Goal: Task Accomplishment & Management: Manage account settings

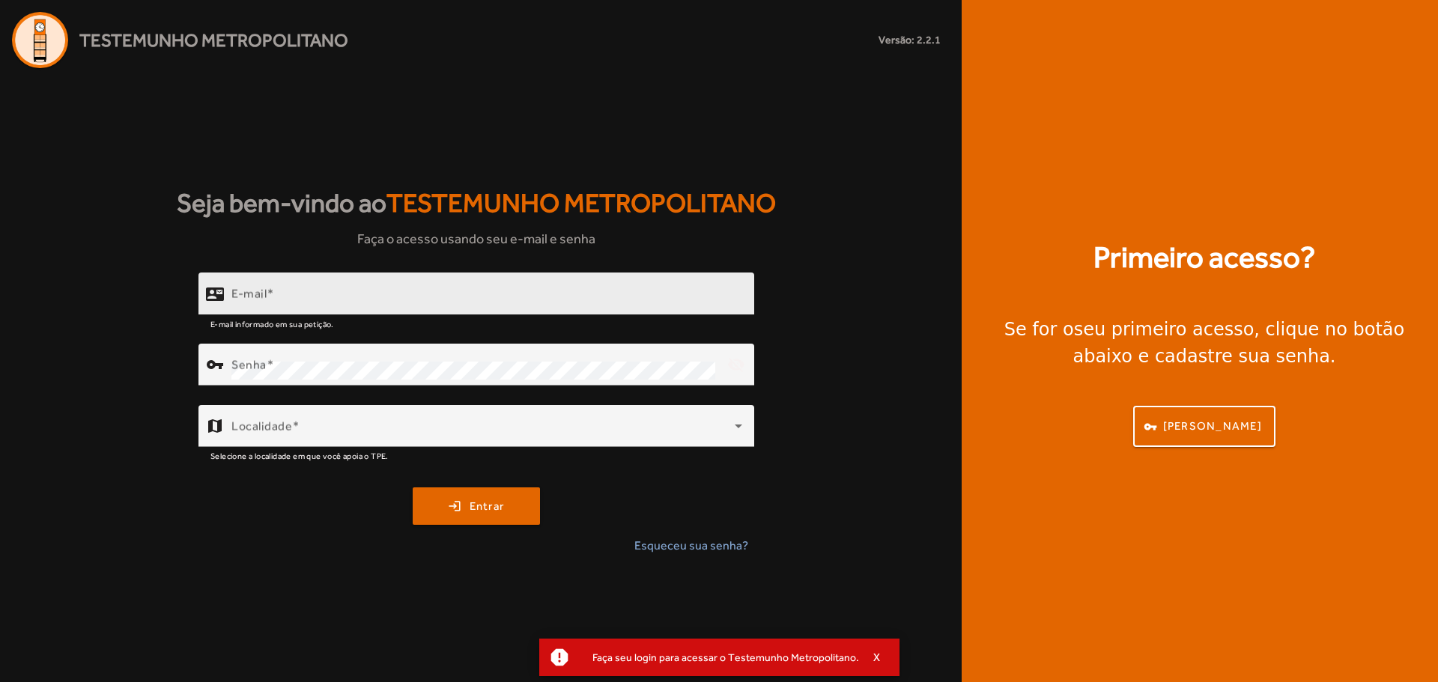
click at [297, 287] on div "E-mail" at bounding box center [486, 294] width 511 height 43
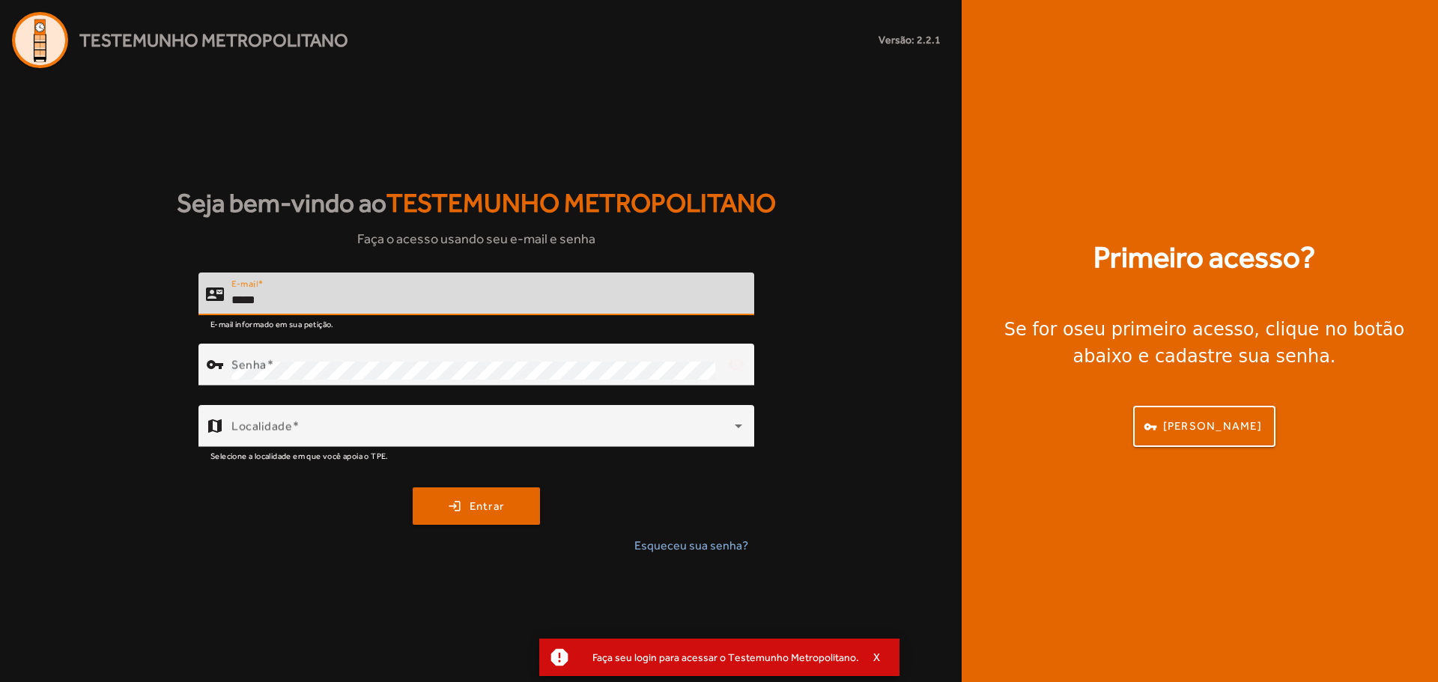
type input "**********"
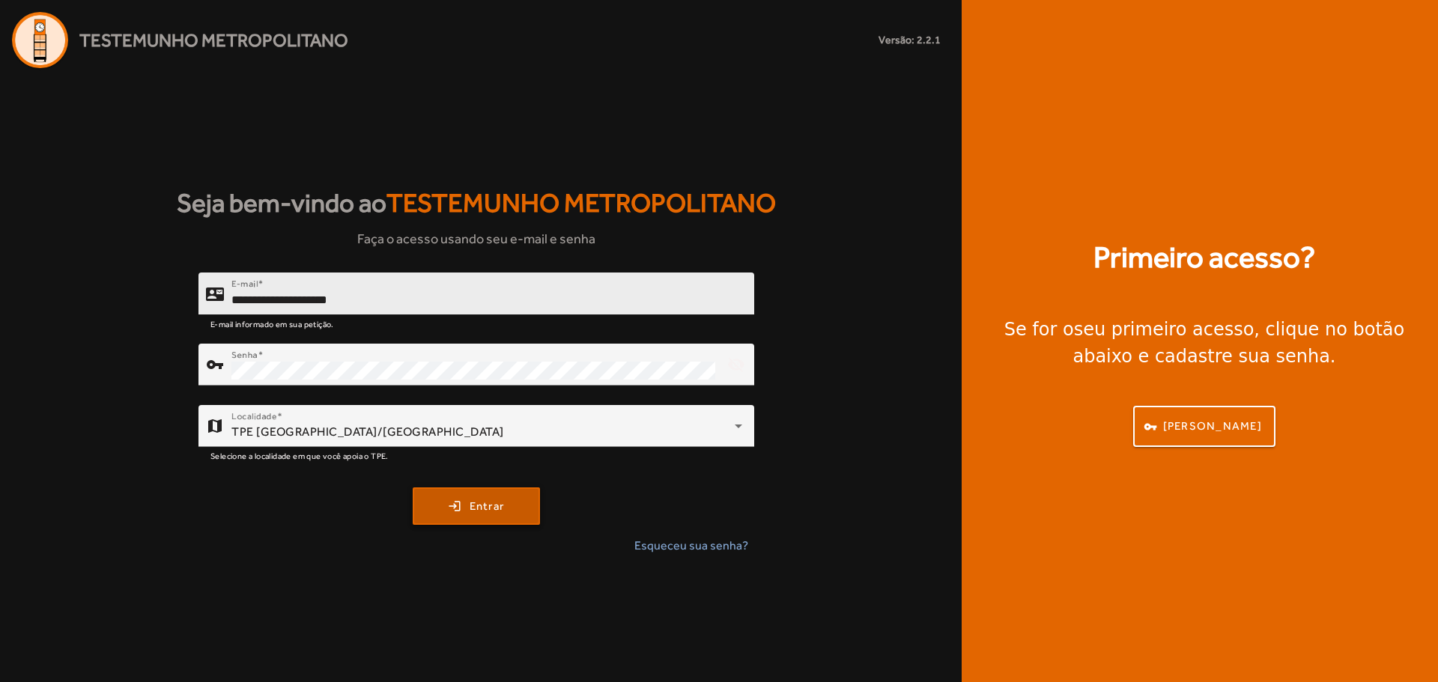
click at [413, 488] on button "login Entrar" at bounding box center [476, 506] width 127 height 37
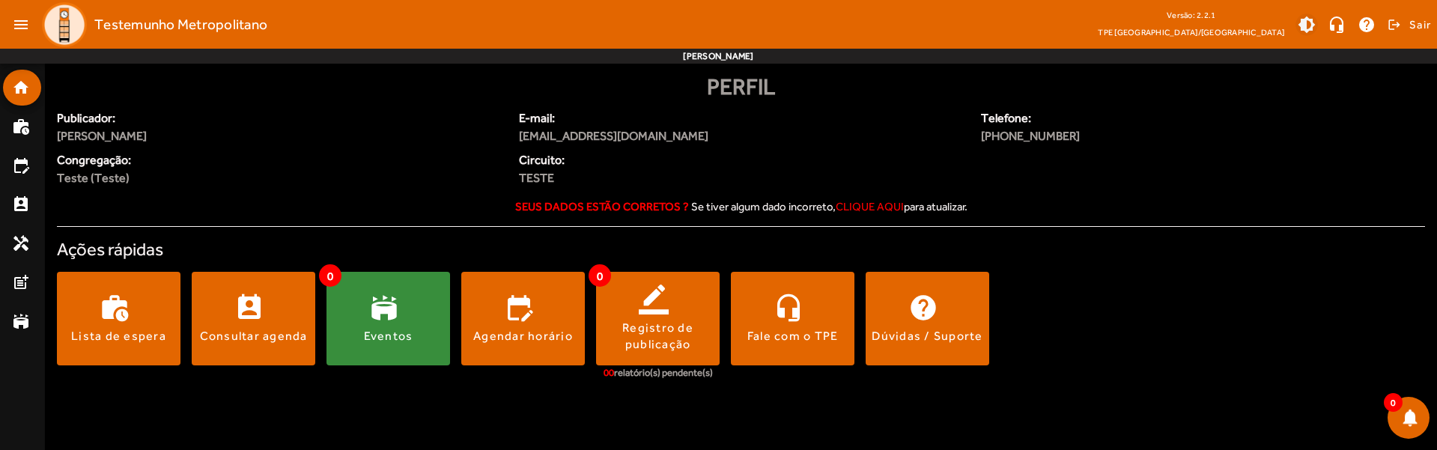
click at [1311, 13] on span at bounding box center [1307, 25] width 36 height 36
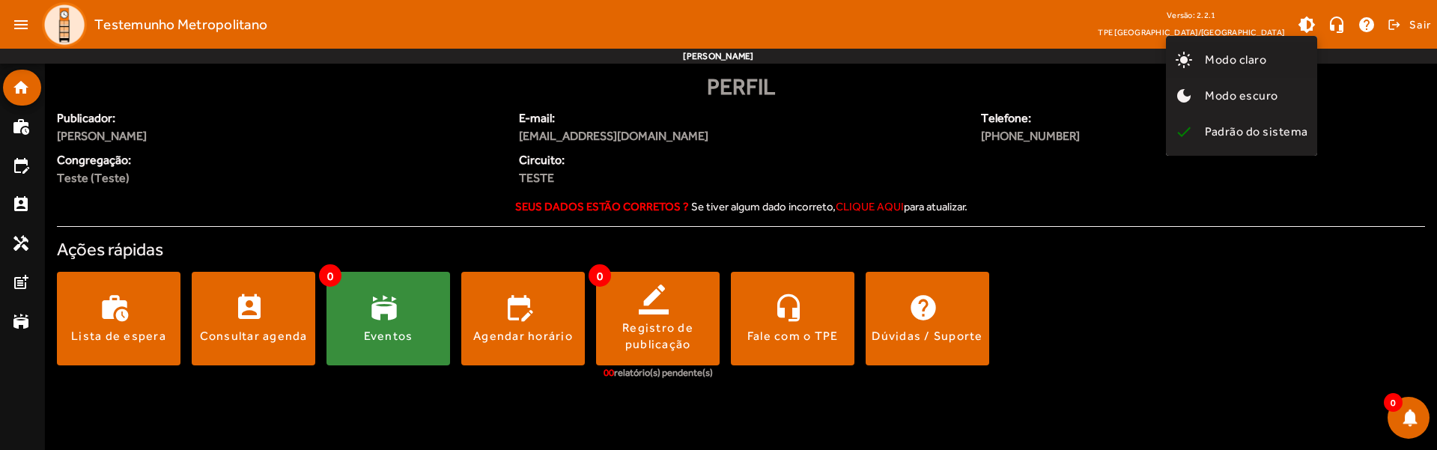
click at [1261, 66] on span "Modo claro" at bounding box center [1235, 59] width 61 height 14
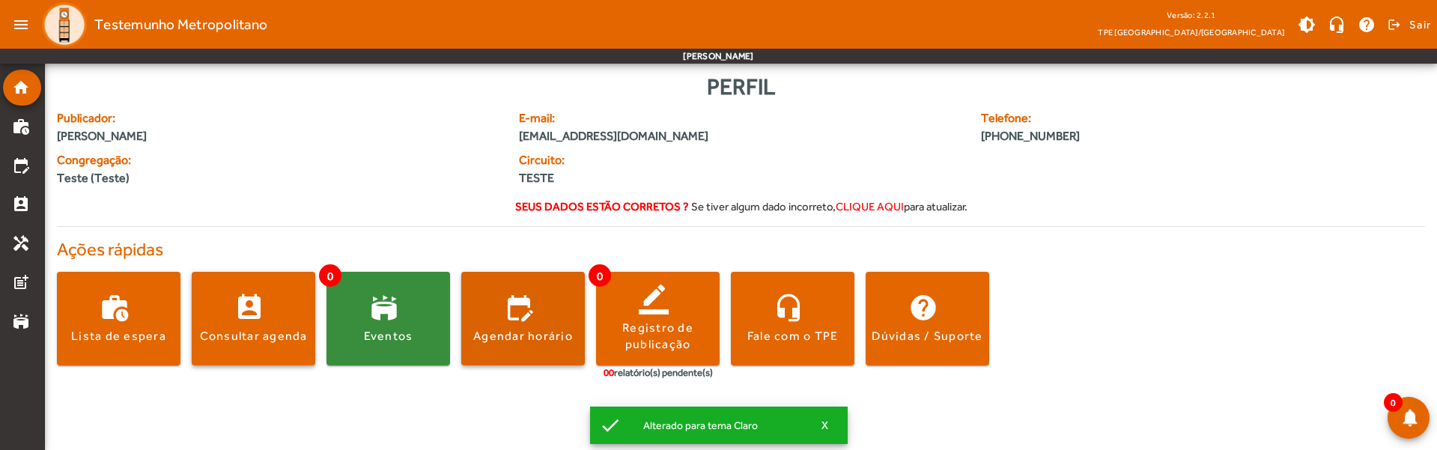
drag, startPoint x: 232, startPoint y: 323, endPoint x: 477, endPoint y: 365, distance: 248.6
click at [468, 374] on div "work_history Lista de espera perm_contact_calendar Consultar agenda 0 stadium E…" at bounding box center [741, 329] width 1368 height 139
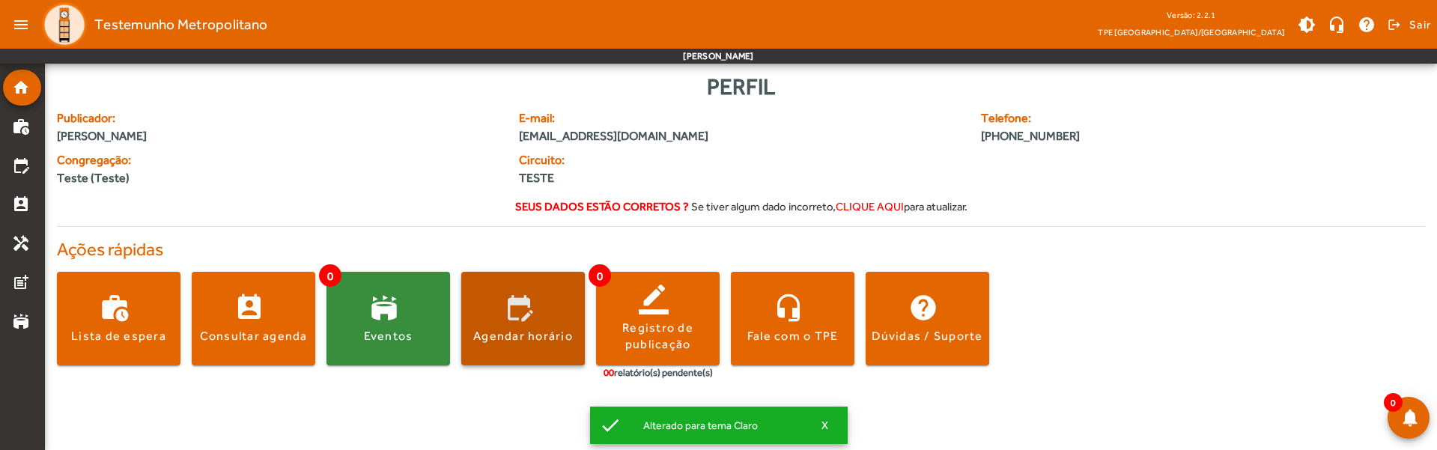
click at [501, 336] on div "Agendar horário" at bounding box center [523, 336] width 100 height 16
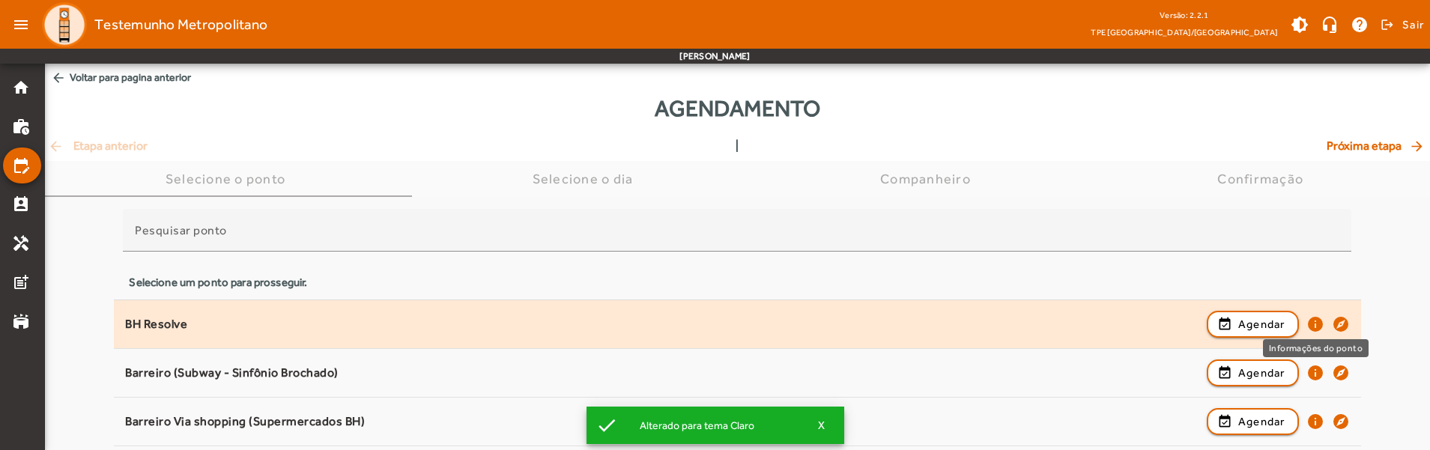
click at [1316, 322] on mat-icon "info" at bounding box center [1315, 324] width 18 height 18
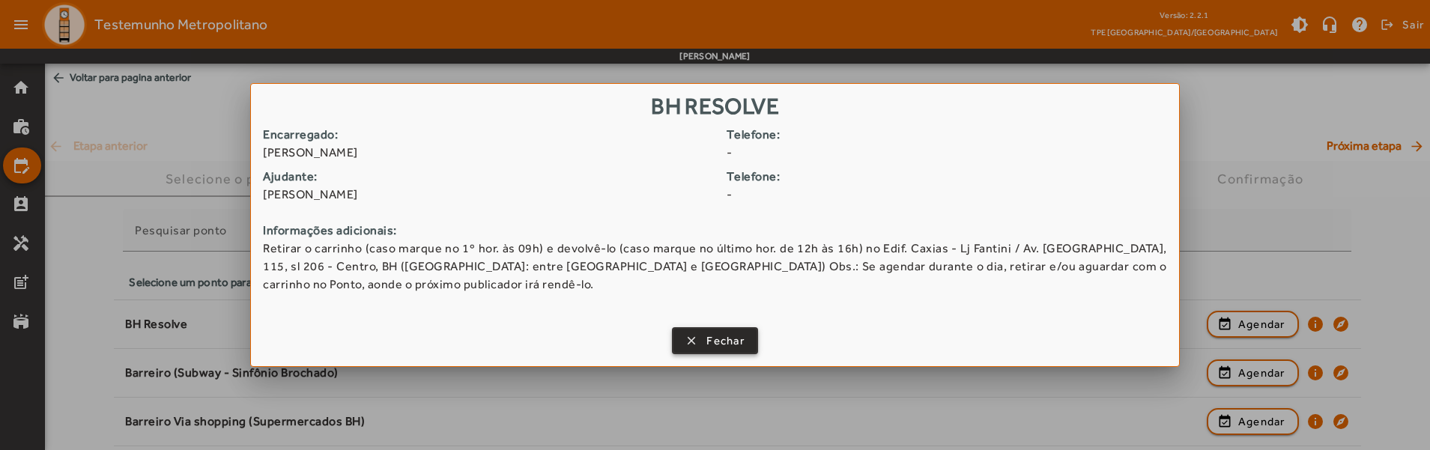
click at [729, 351] on span "button" at bounding box center [714, 341] width 83 height 36
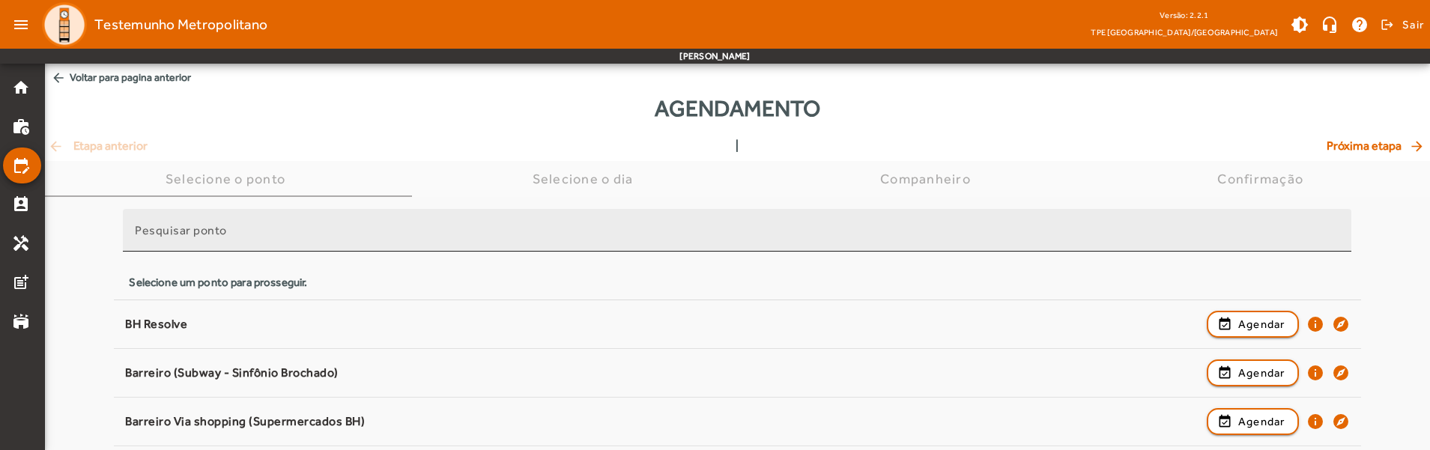
drag, startPoint x: 568, startPoint y: 413, endPoint x: 349, endPoint y: 249, distance: 274.0
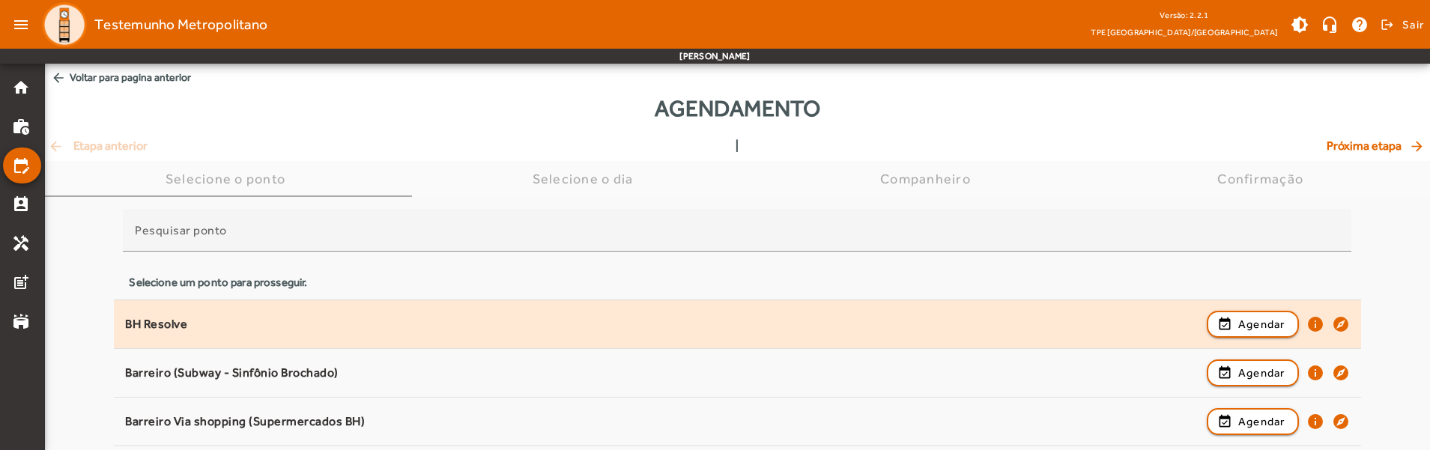
click at [240, 321] on div "BH Resolve" at bounding box center [661, 325] width 1073 height 16
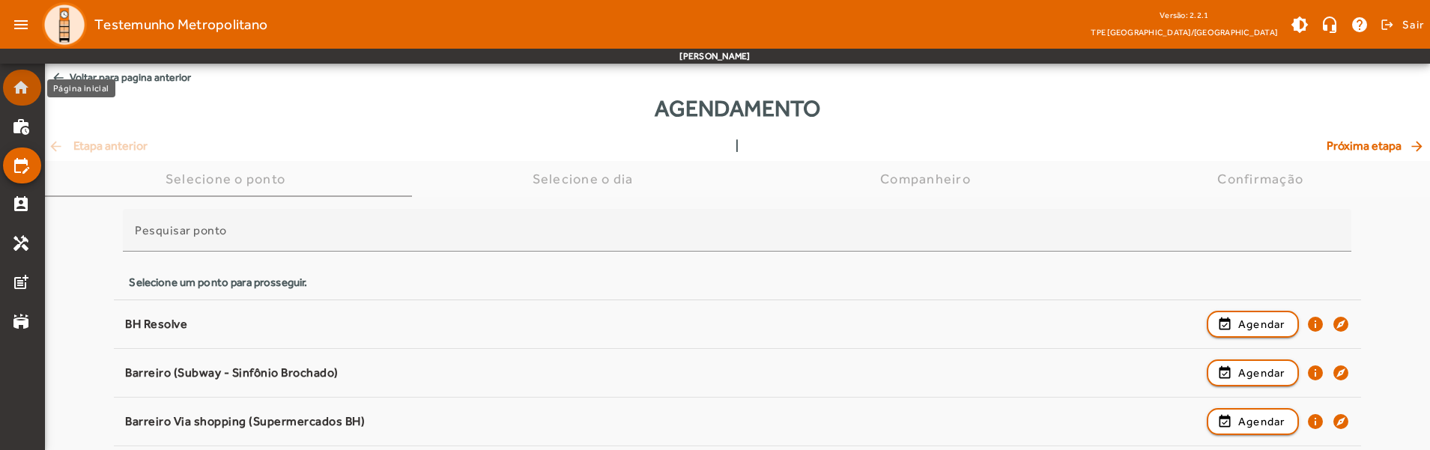
click at [16, 88] on mat-icon "home" at bounding box center [21, 88] width 18 height 18
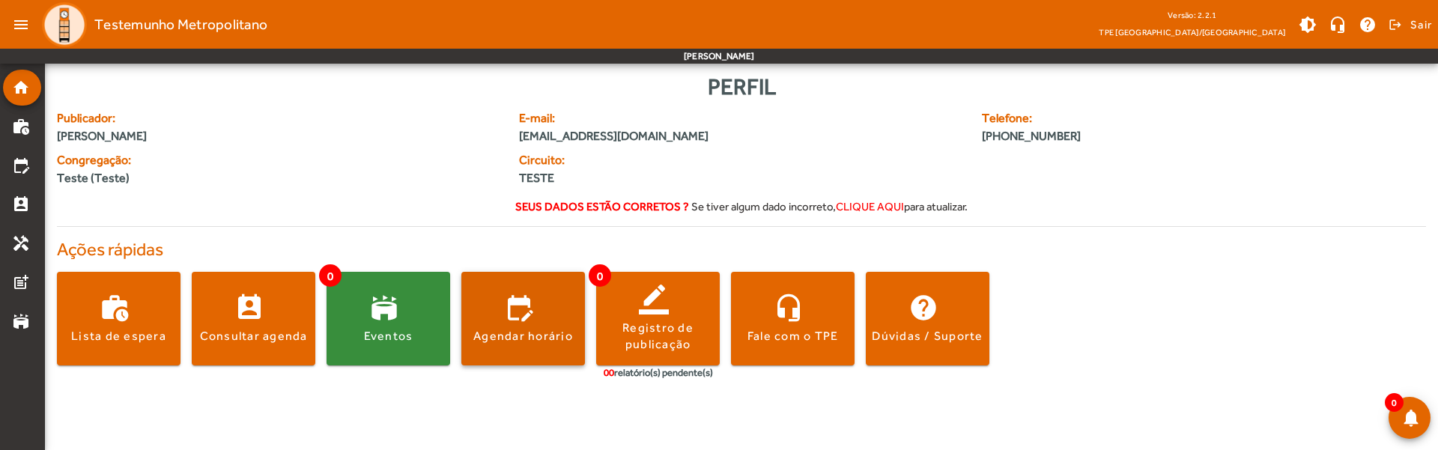
click at [546, 323] on span at bounding box center [523, 319] width 124 height 36
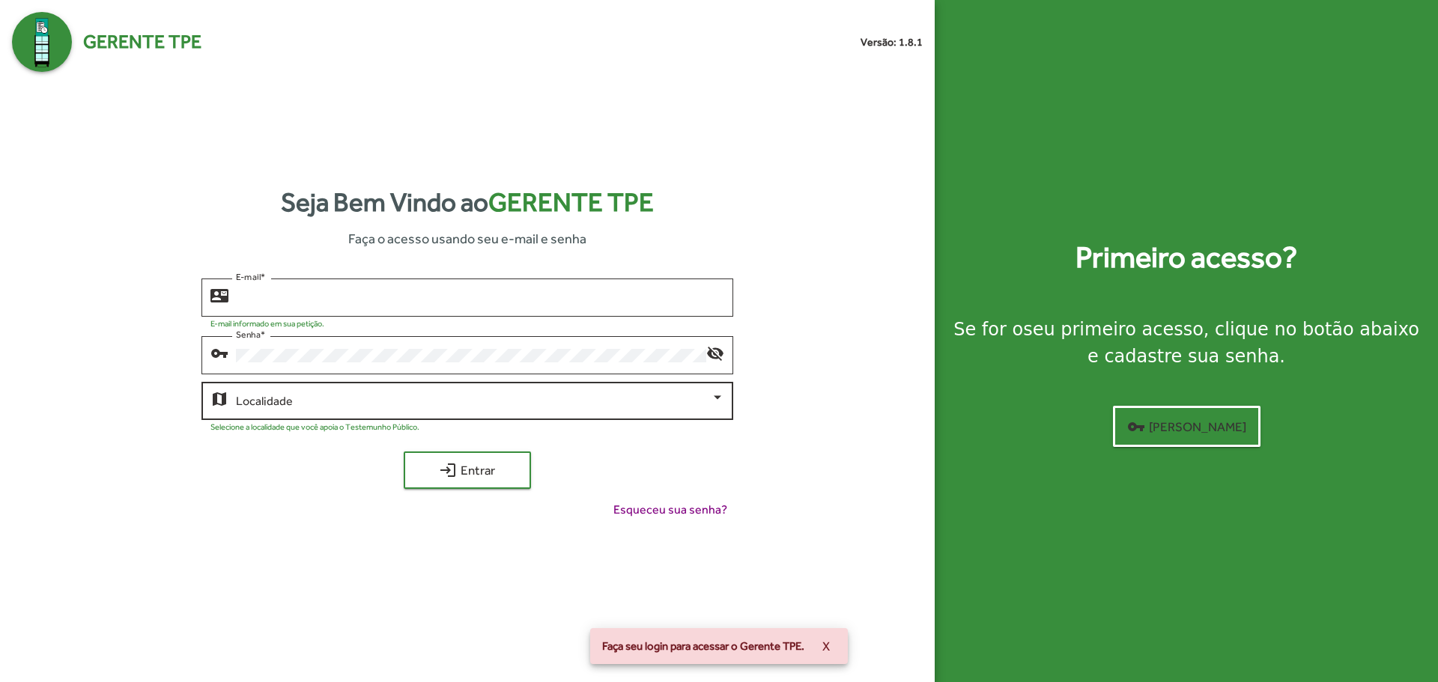
type input "**********"
click at [516, 407] on span at bounding box center [473, 401] width 474 height 13
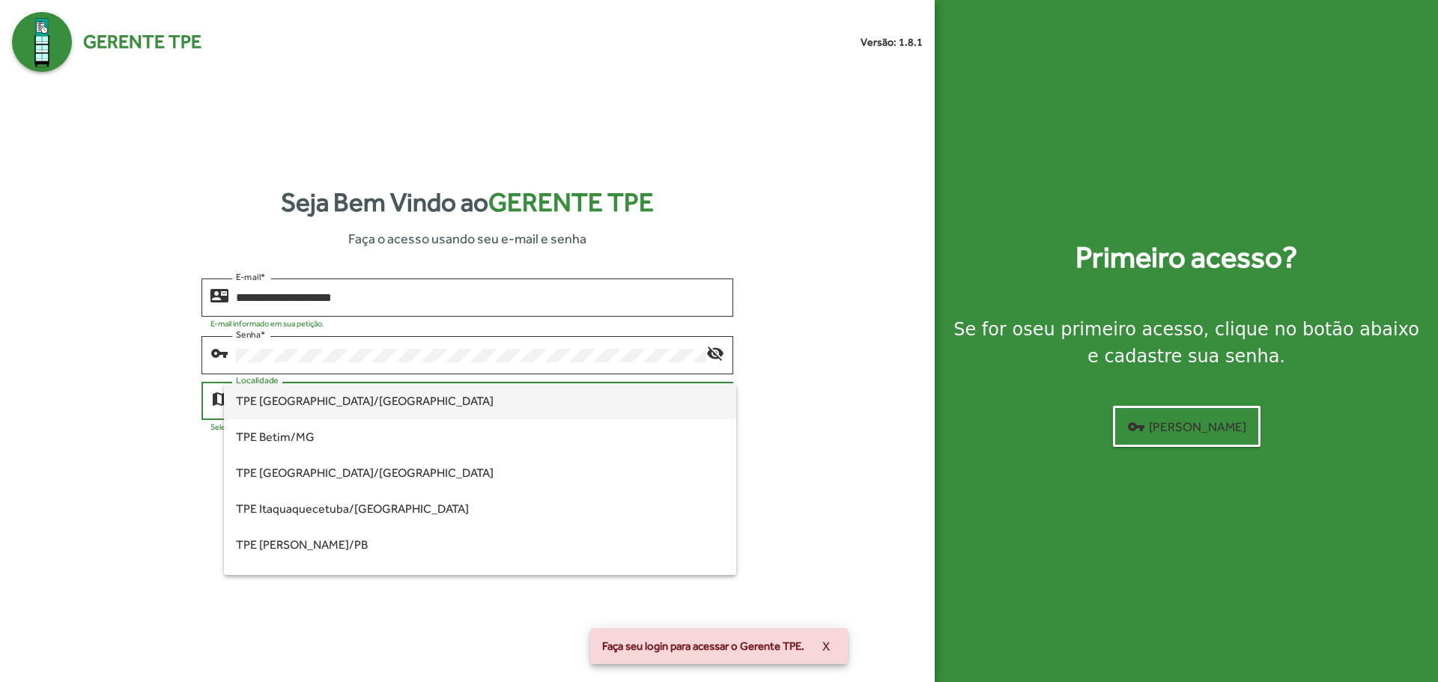
click at [447, 401] on span "TPE [GEOGRAPHIC_DATA]/[GEOGRAPHIC_DATA]" at bounding box center [480, 401] width 488 height 36
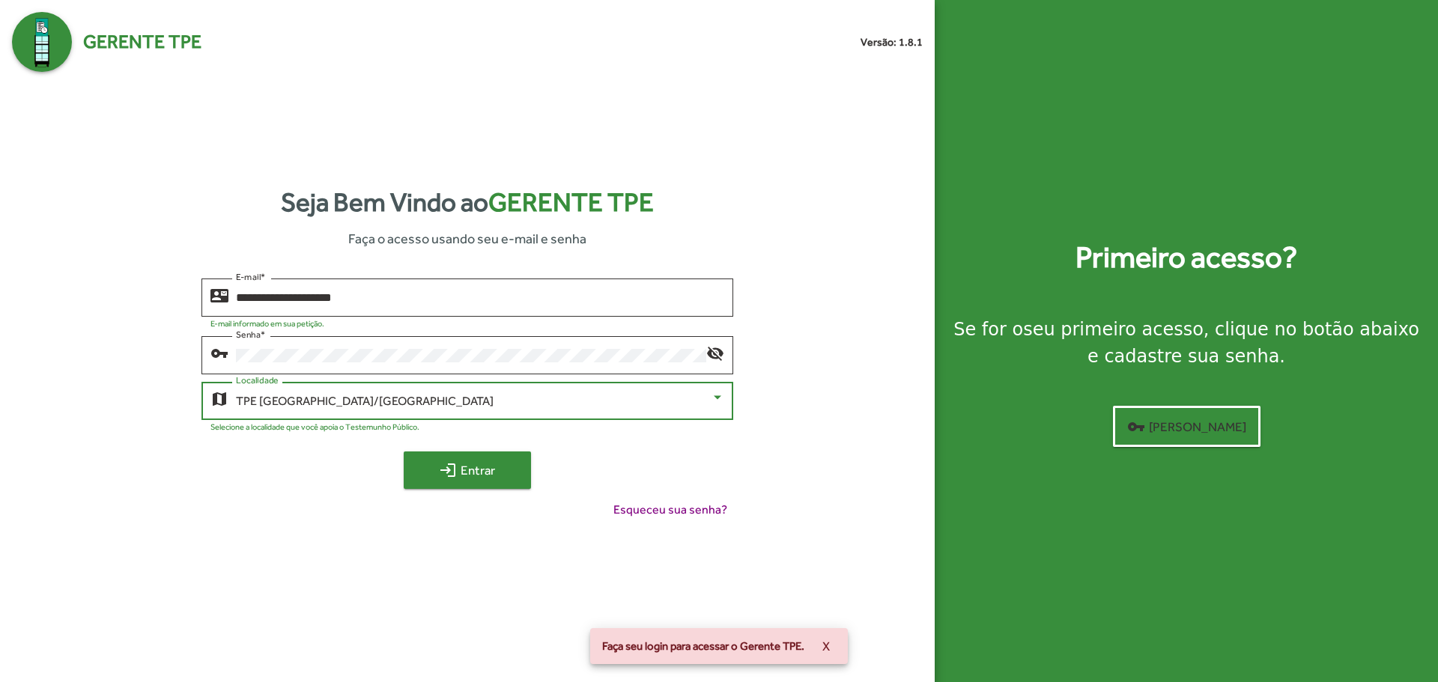
click at [472, 468] on span "login Entrar" at bounding box center [467, 470] width 100 height 27
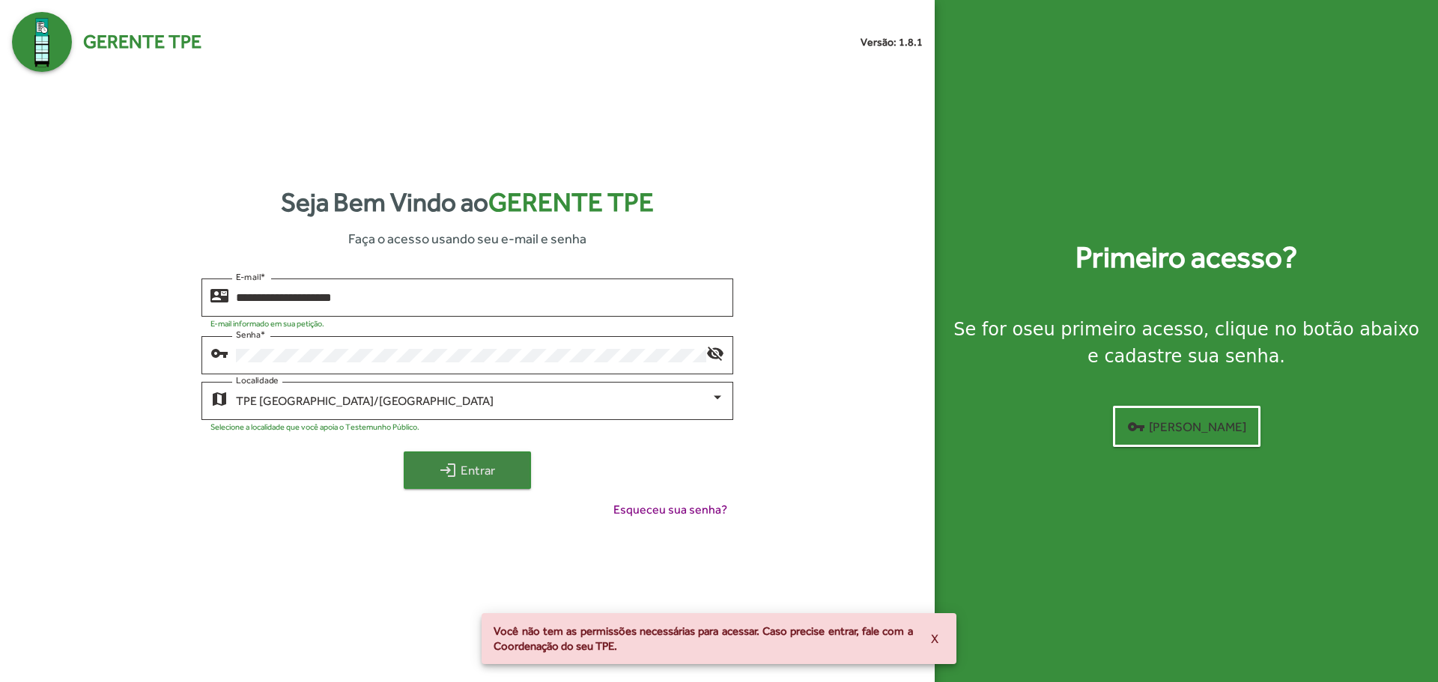
click at [493, 462] on span "login Entrar" at bounding box center [467, 470] width 100 height 27
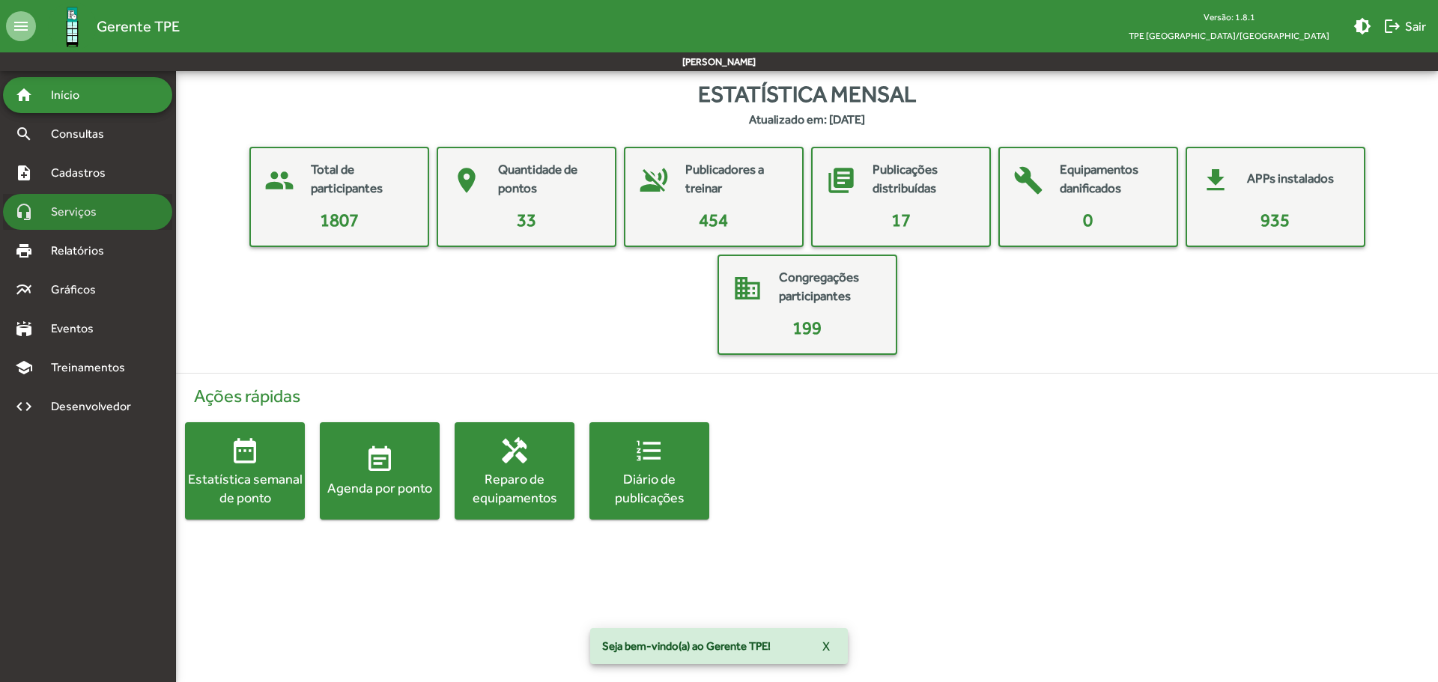
click at [129, 208] on div "headset_mic Serviços" at bounding box center [87, 212] width 169 height 36
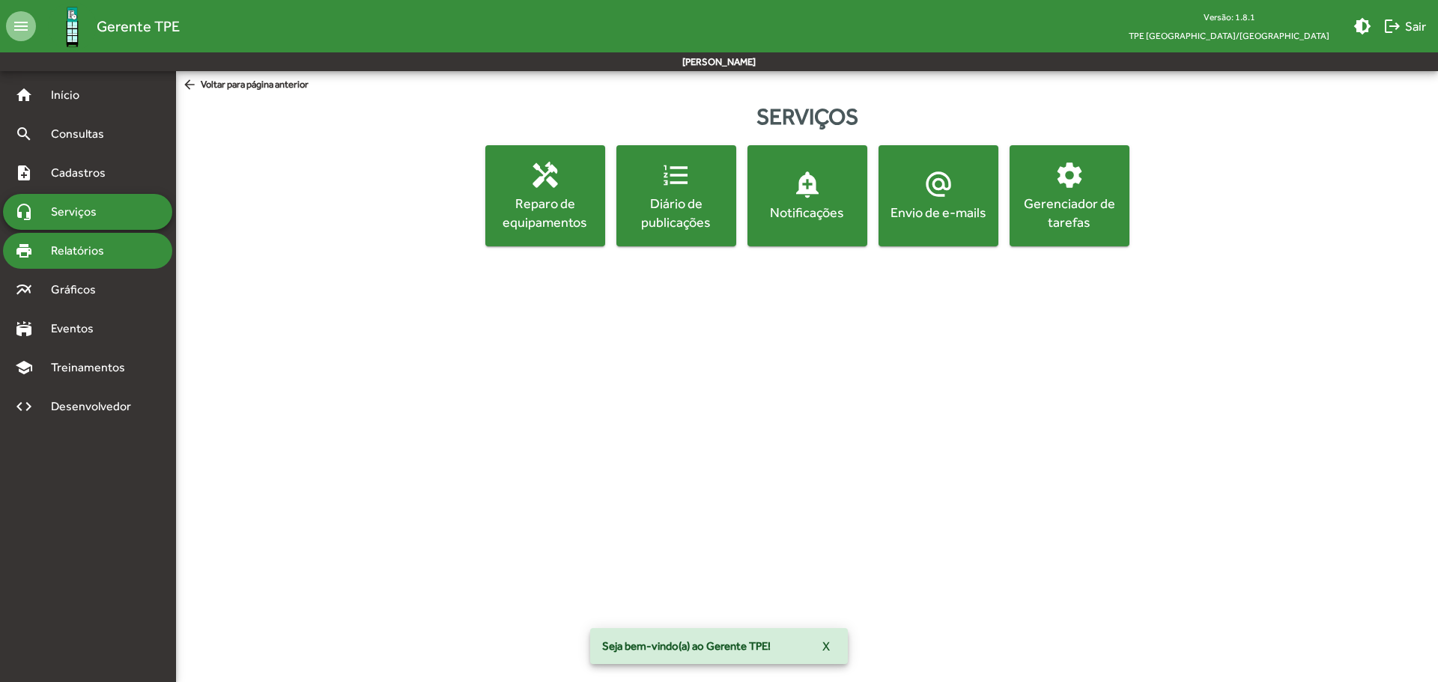
click at [118, 262] on div "print Relatórios" at bounding box center [87, 251] width 169 height 36
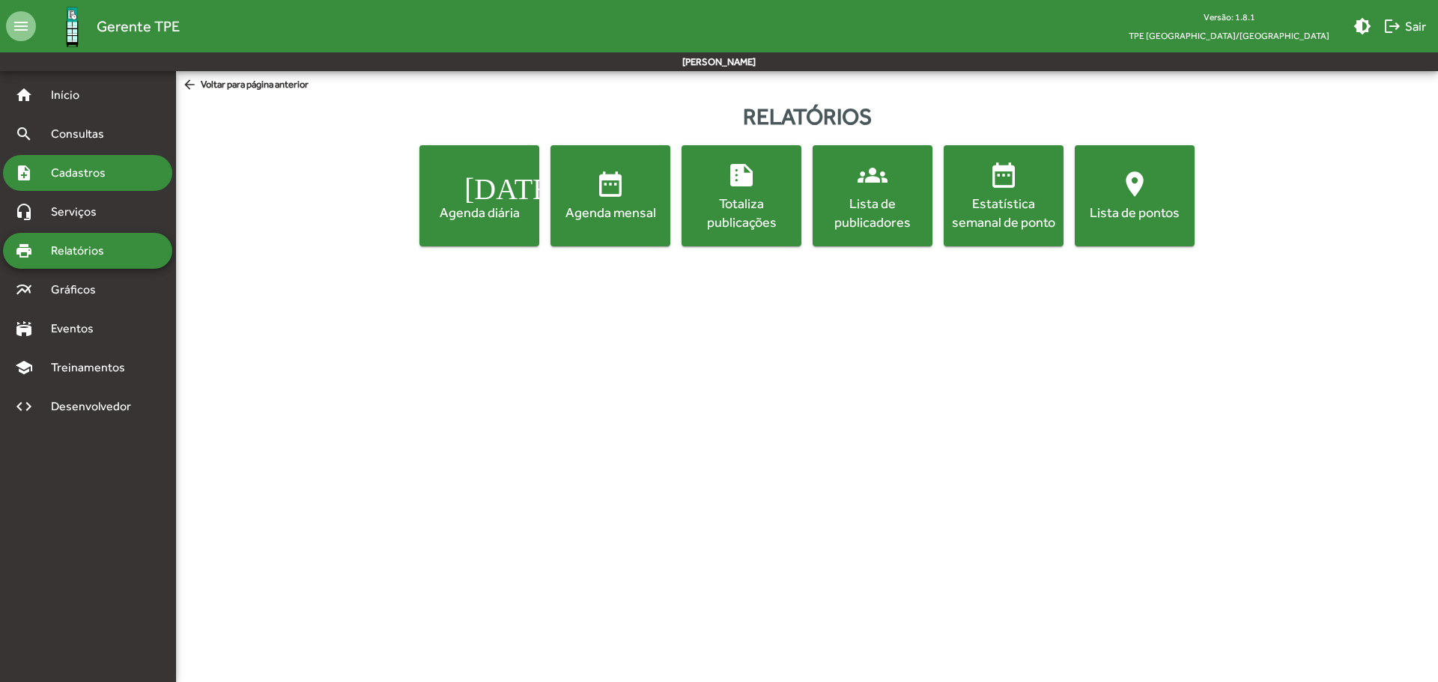
click at [98, 186] on div "note_add Cadastros" at bounding box center [87, 173] width 169 height 36
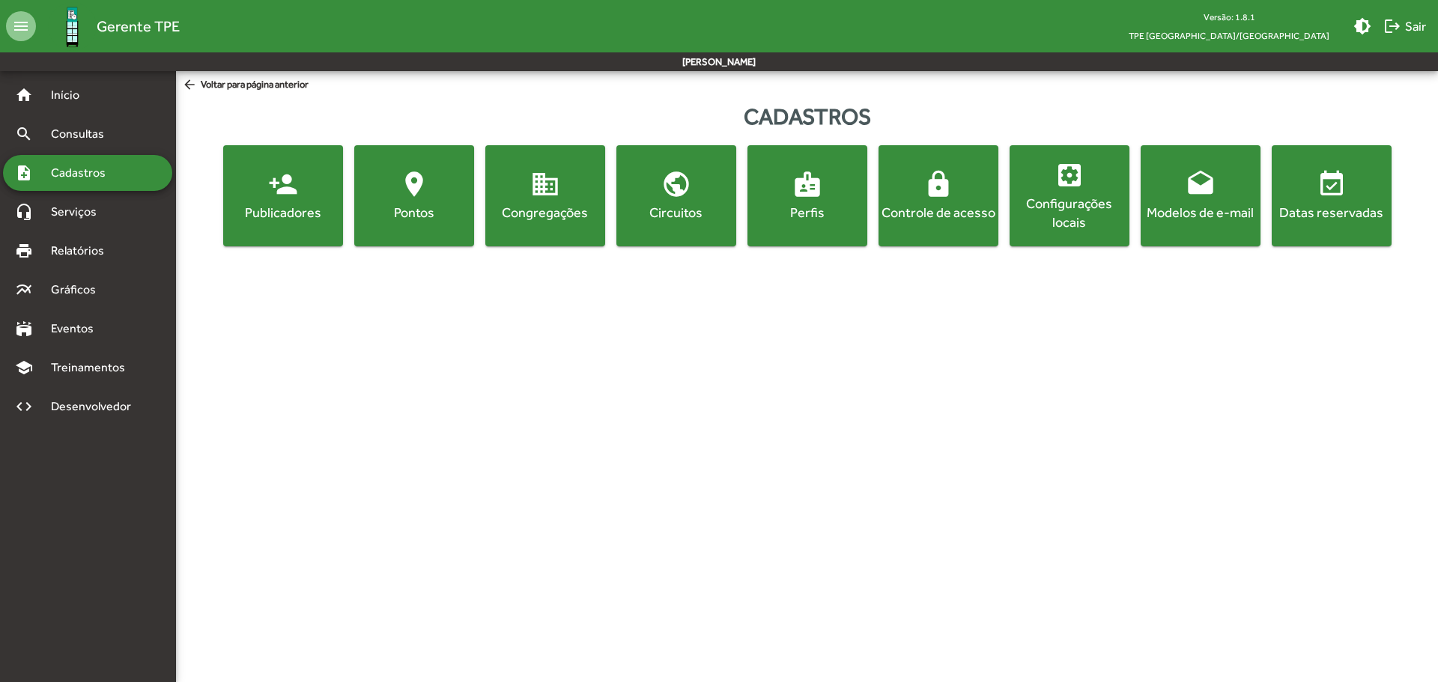
click at [1045, 205] on div "Configurações locais" at bounding box center [1070, 212] width 114 height 37
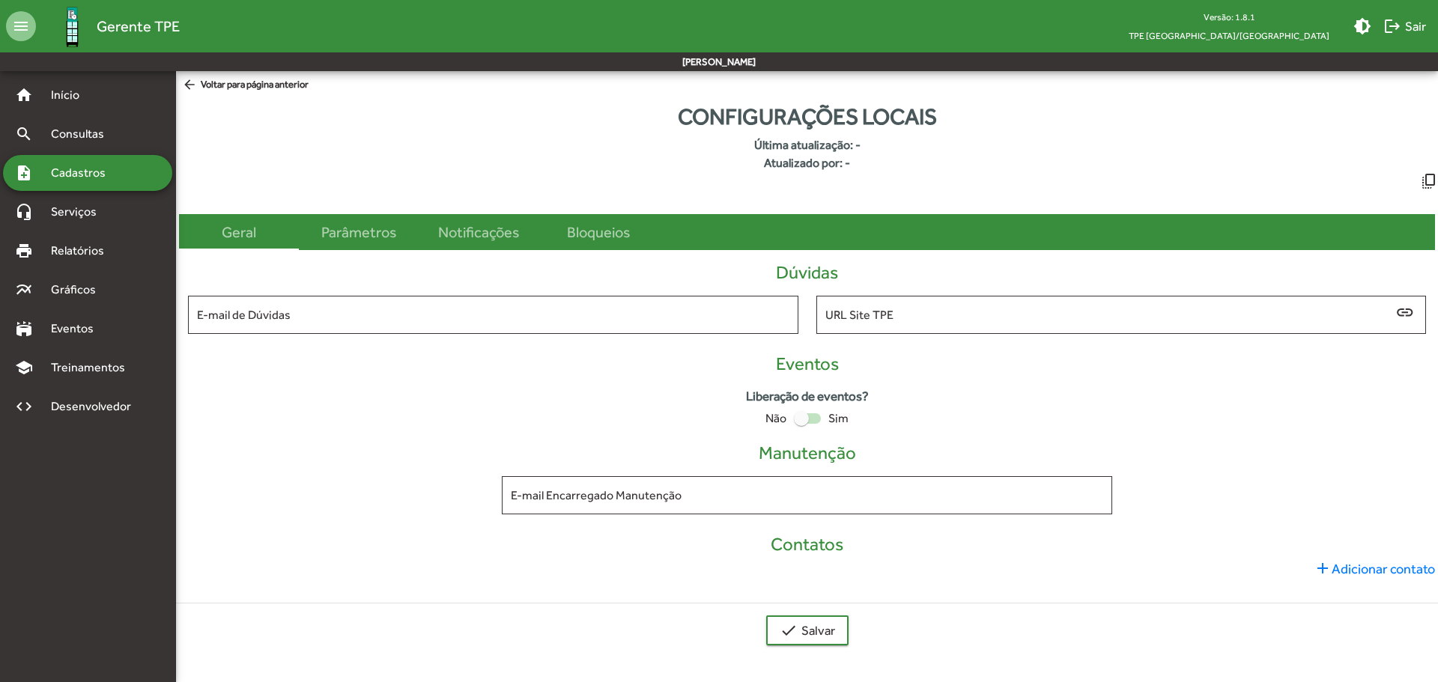
type input "**********"
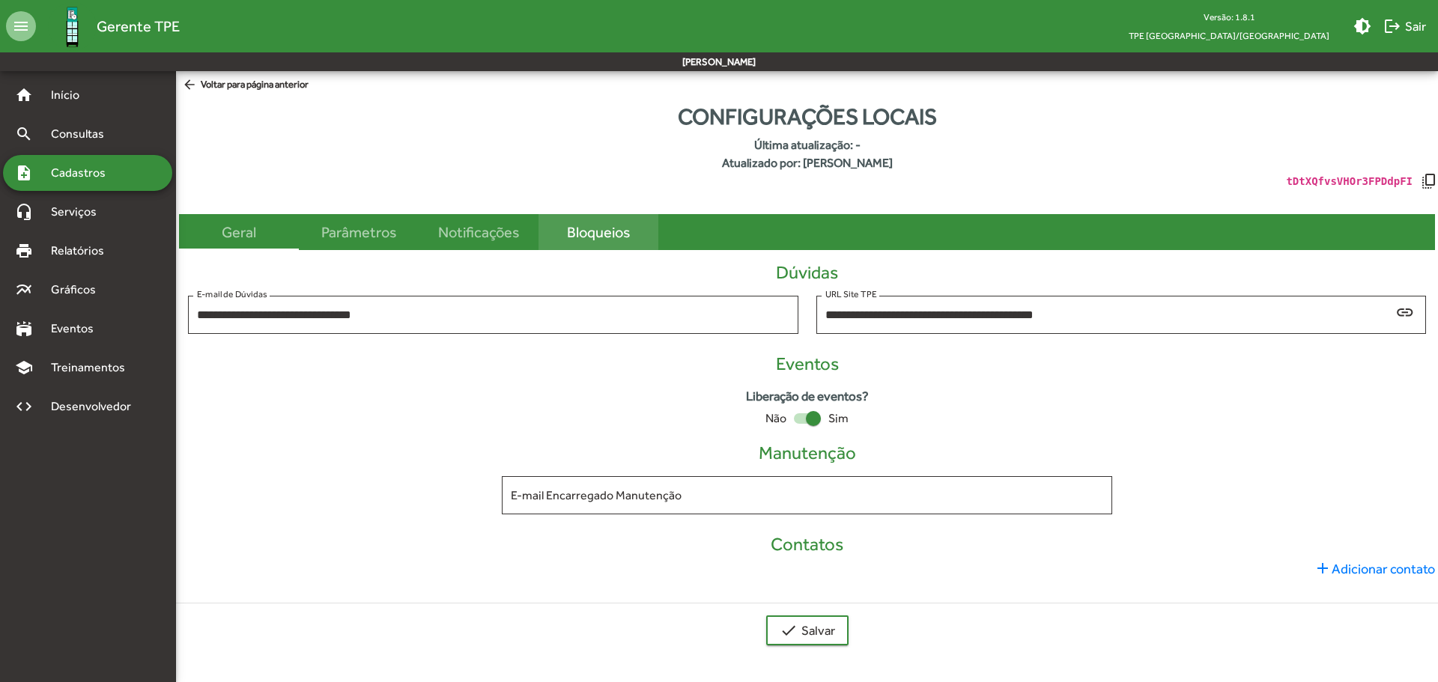
click at [580, 231] on div "Bloqueios" at bounding box center [598, 232] width 63 height 22
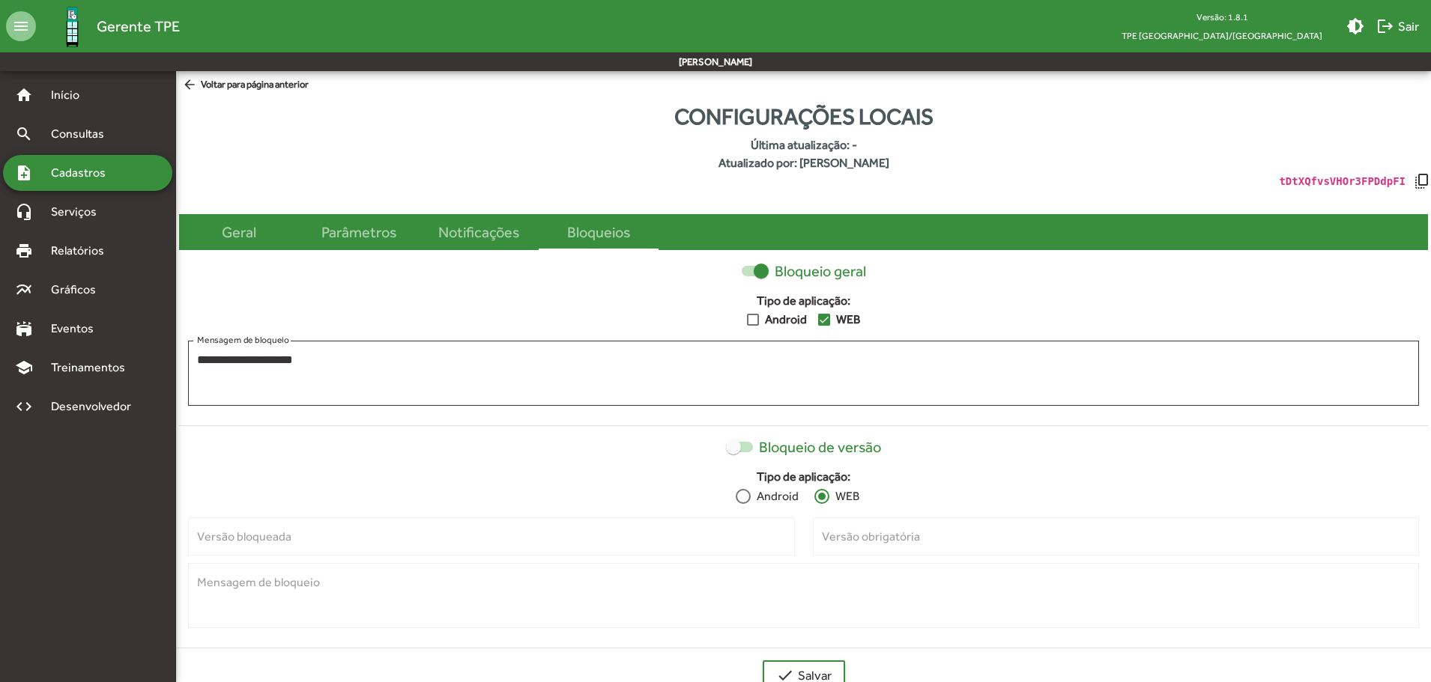
click at [759, 260] on div "**********" at bounding box center [803, 443] width 1249 height 386
drag, startPoint x: 759, startPoint y: 270, endPoint x: 783, endPoint y: 284, distance: 27.9
click at [759, 270] on div at bounding box center [760, 271] width 15 height 15
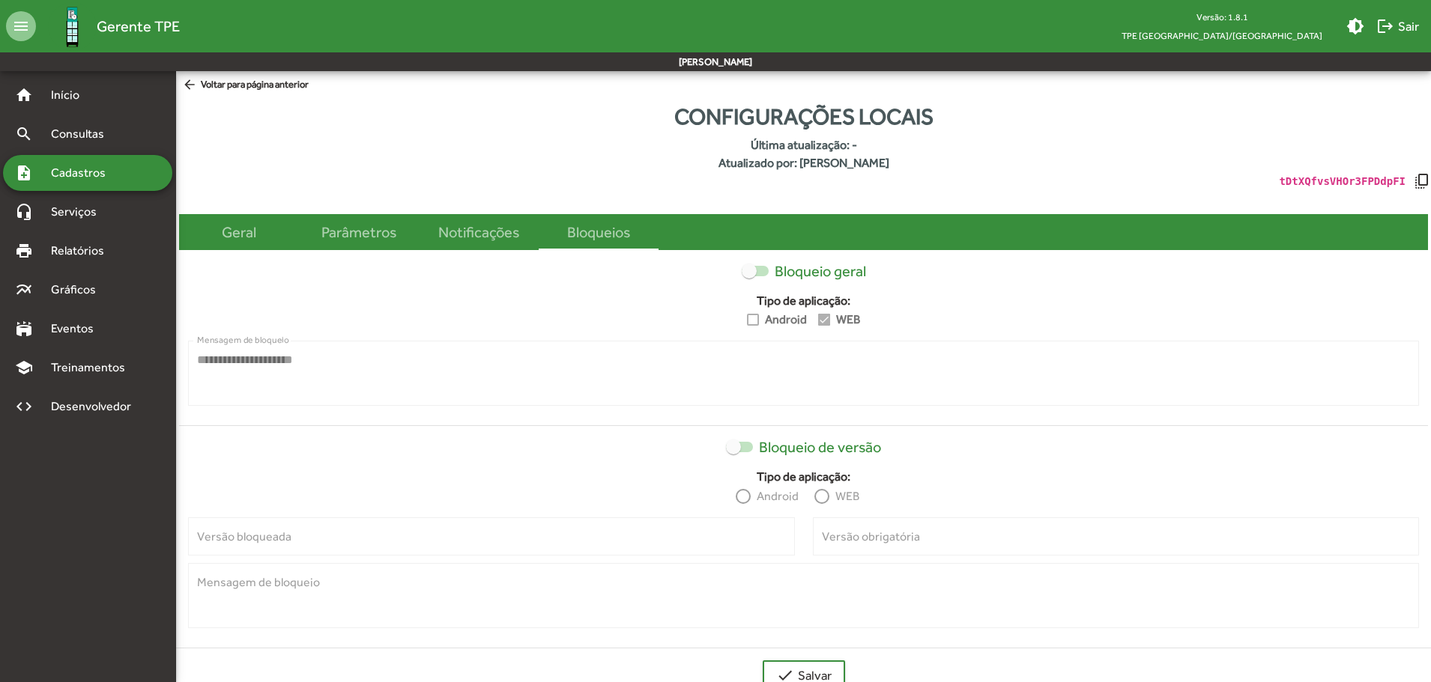
click at [757, 277] on label "Bloqueio geral" at bounding box center [803, 271] width 124 height 18
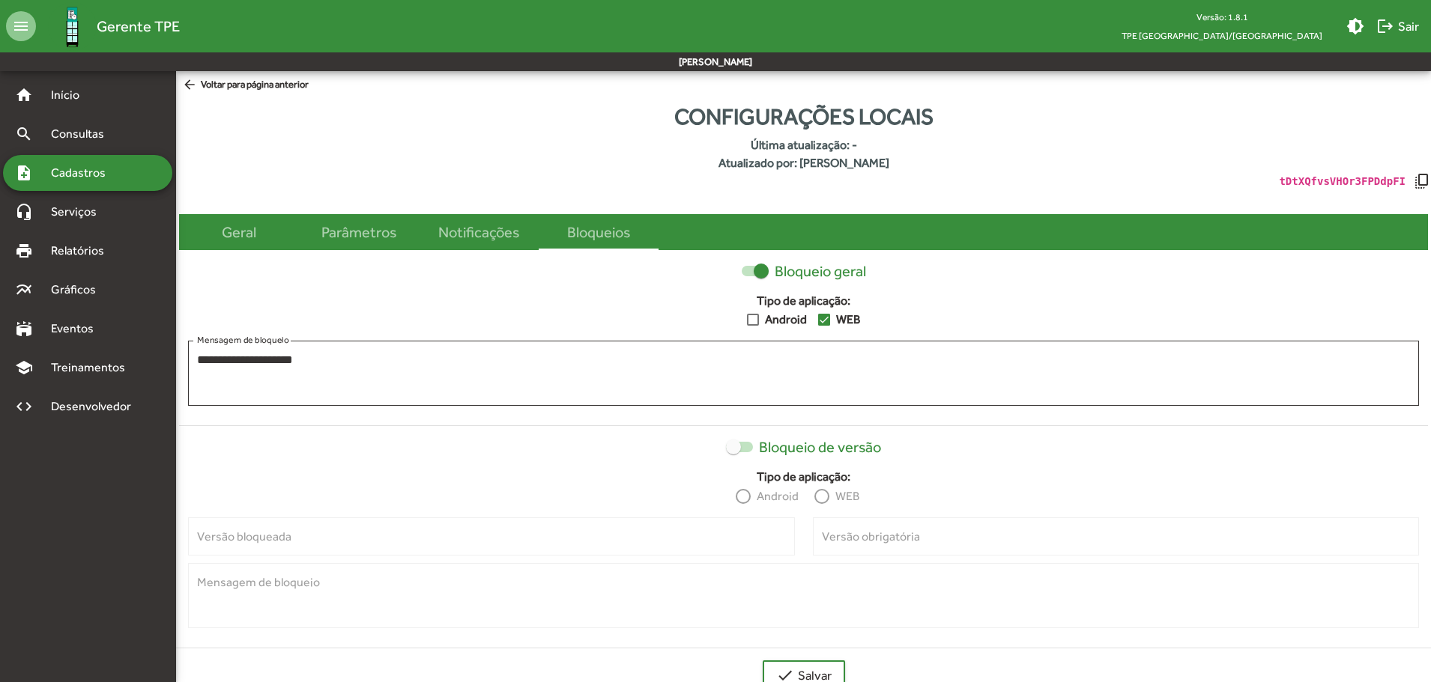
click at [823, 321] on div at bounding box center [824, 320] width 12 height 12
click at [747, 267] on div at bounding box center [754, 271] width 27 height 10
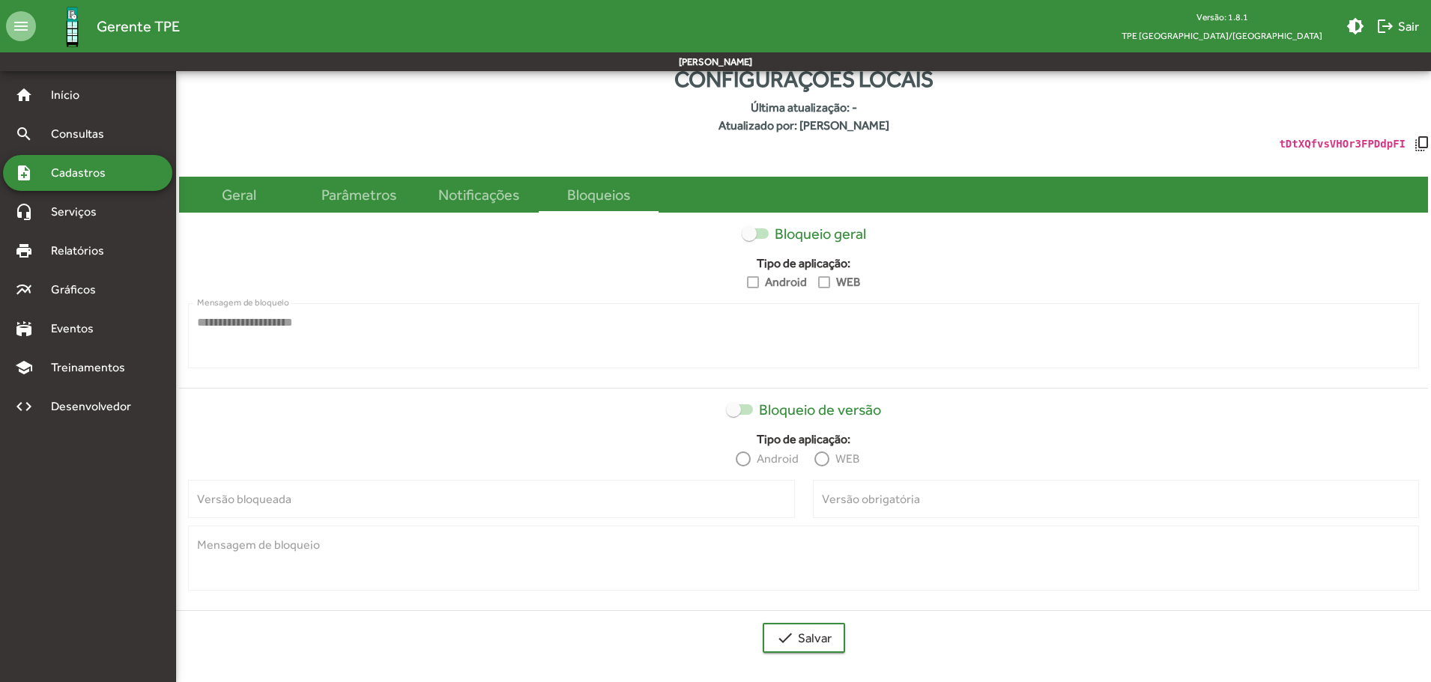
scroll to position [38, 0]
click at [828, 635] on span "check Salvar" at bounding box center [803, 637] width 55 height 27
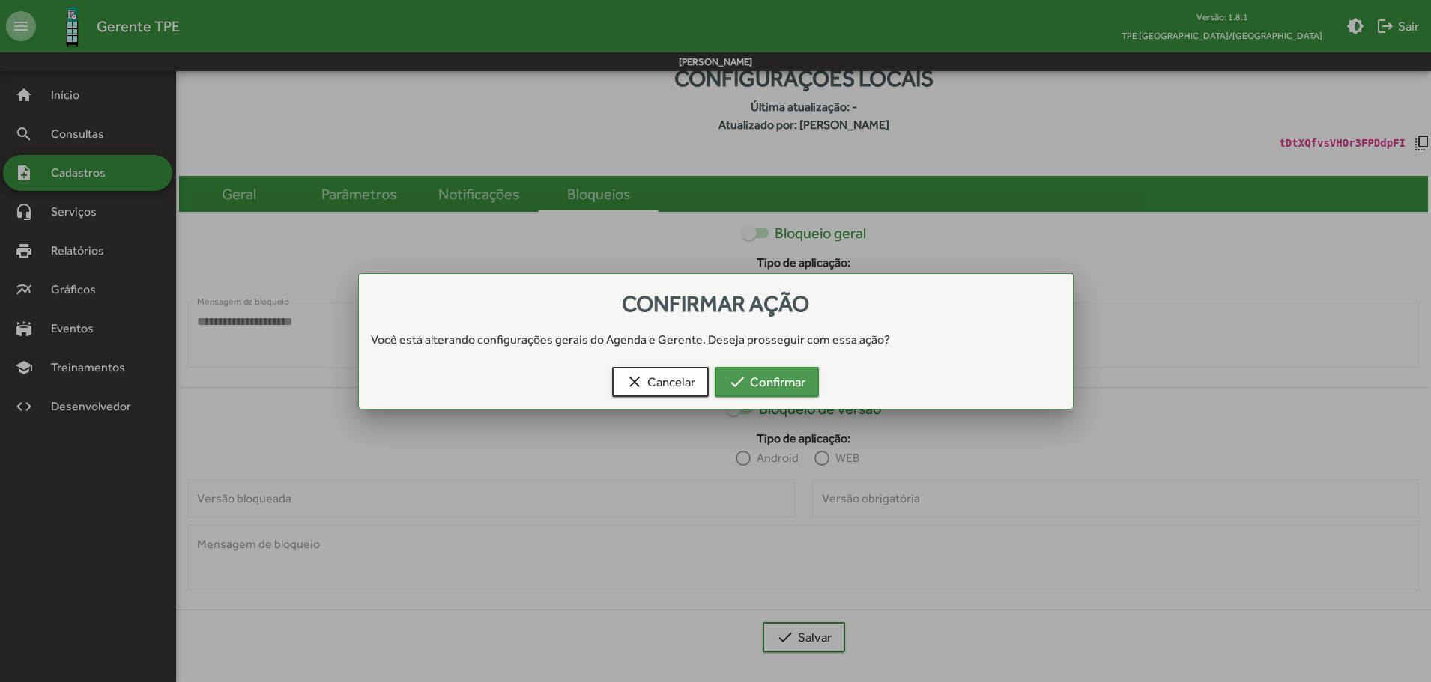
click at [742, 388] on mat-icon "check" at bounding box center [737, 382] width 18 height 18
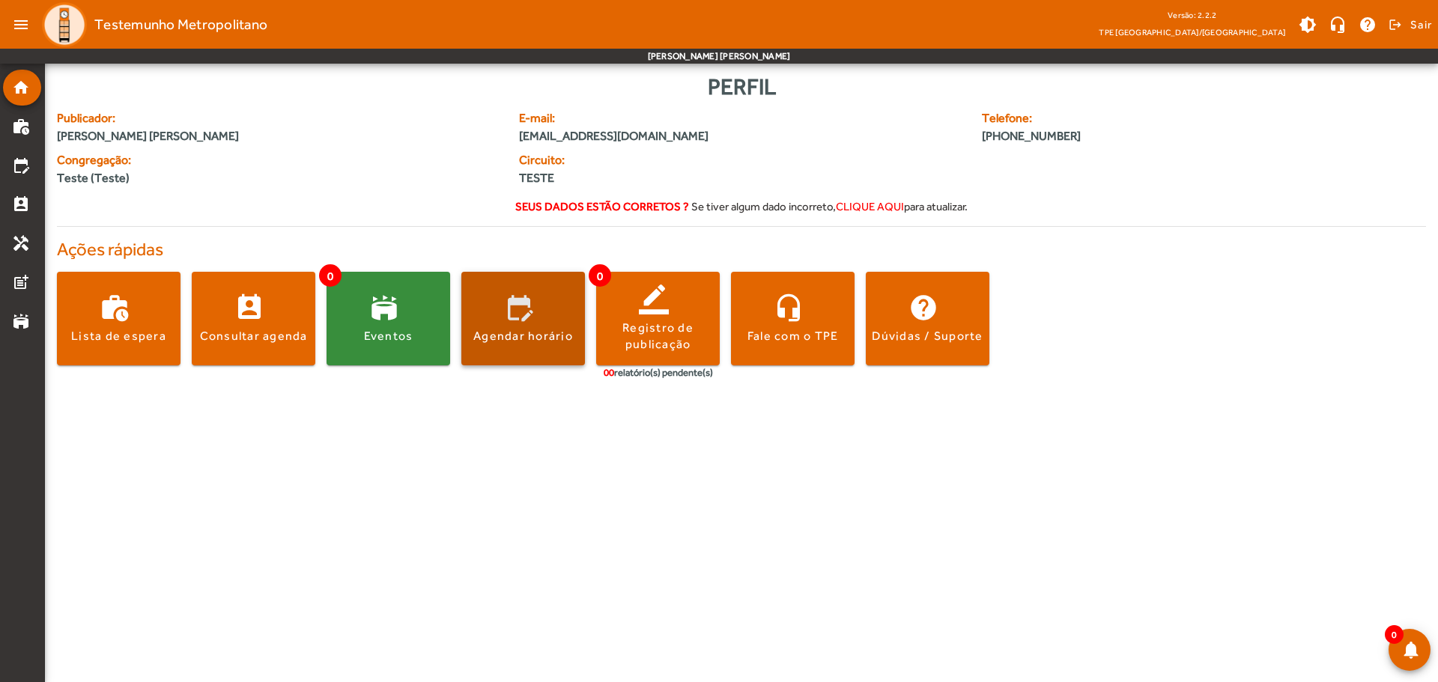
click at [493, 330] on div "Agendar horário" at bounding box center [523, 336] width 100 height 16
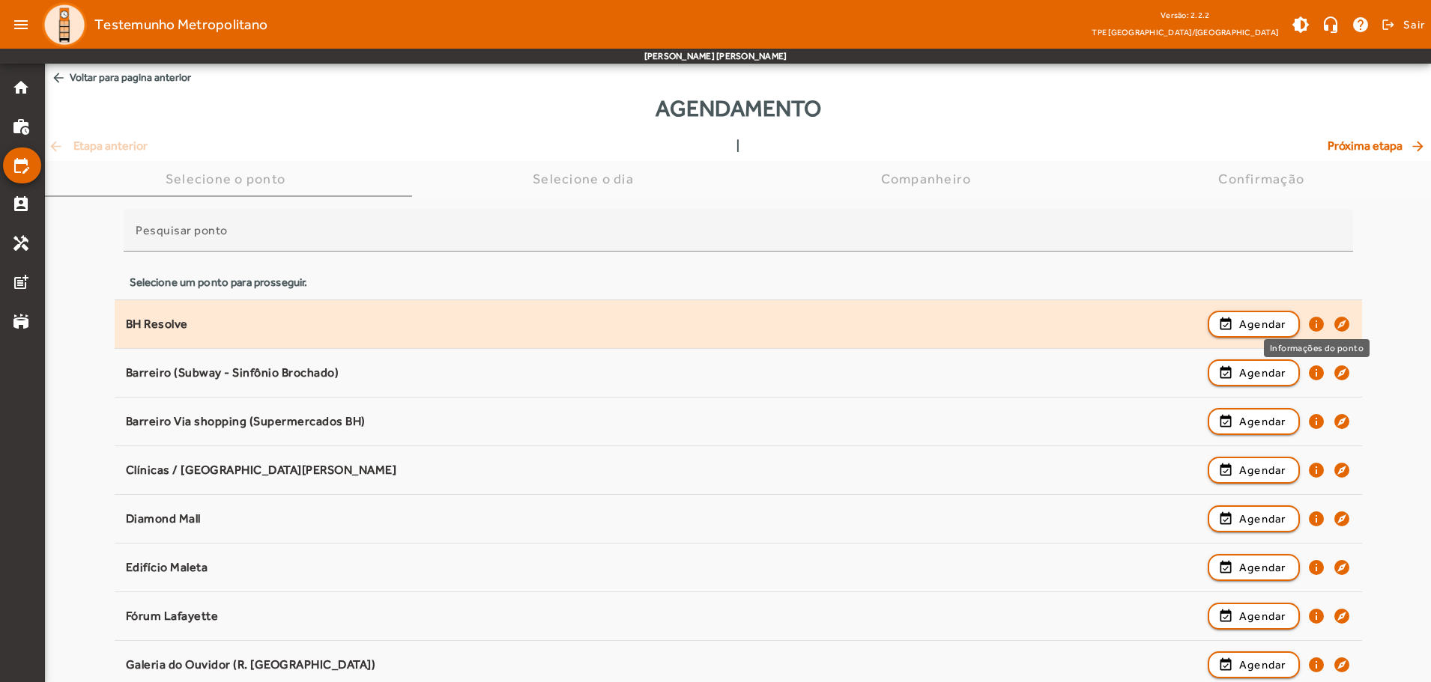
click at [1316, 320] on mat-icon "info" at bounding box center [1316, 324] width 18 height 18
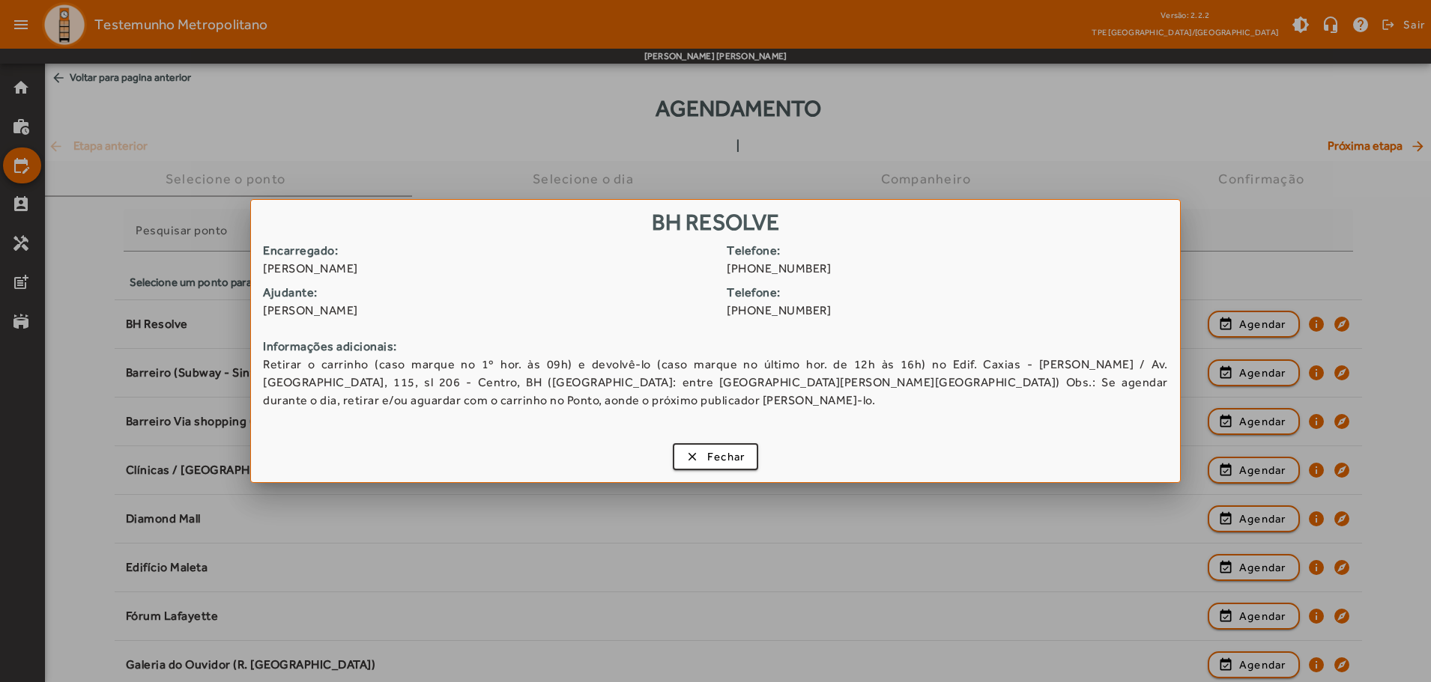
click at [1313, 282] on div at bounding box center [715, 341] width 1431 height 682
